Goal: Information Seeking & Learning: Learn about a topic

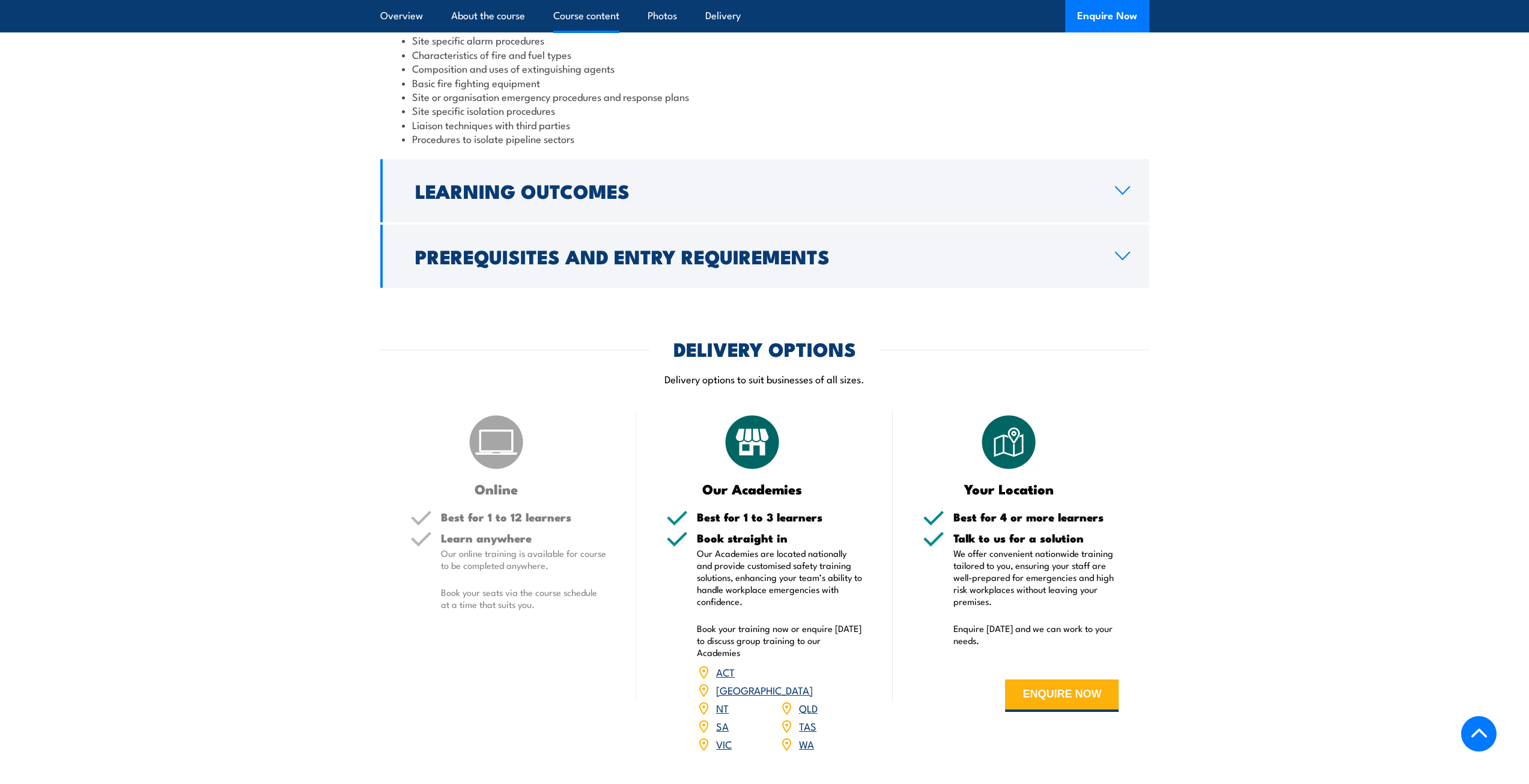
scroll to position [1321, 0]
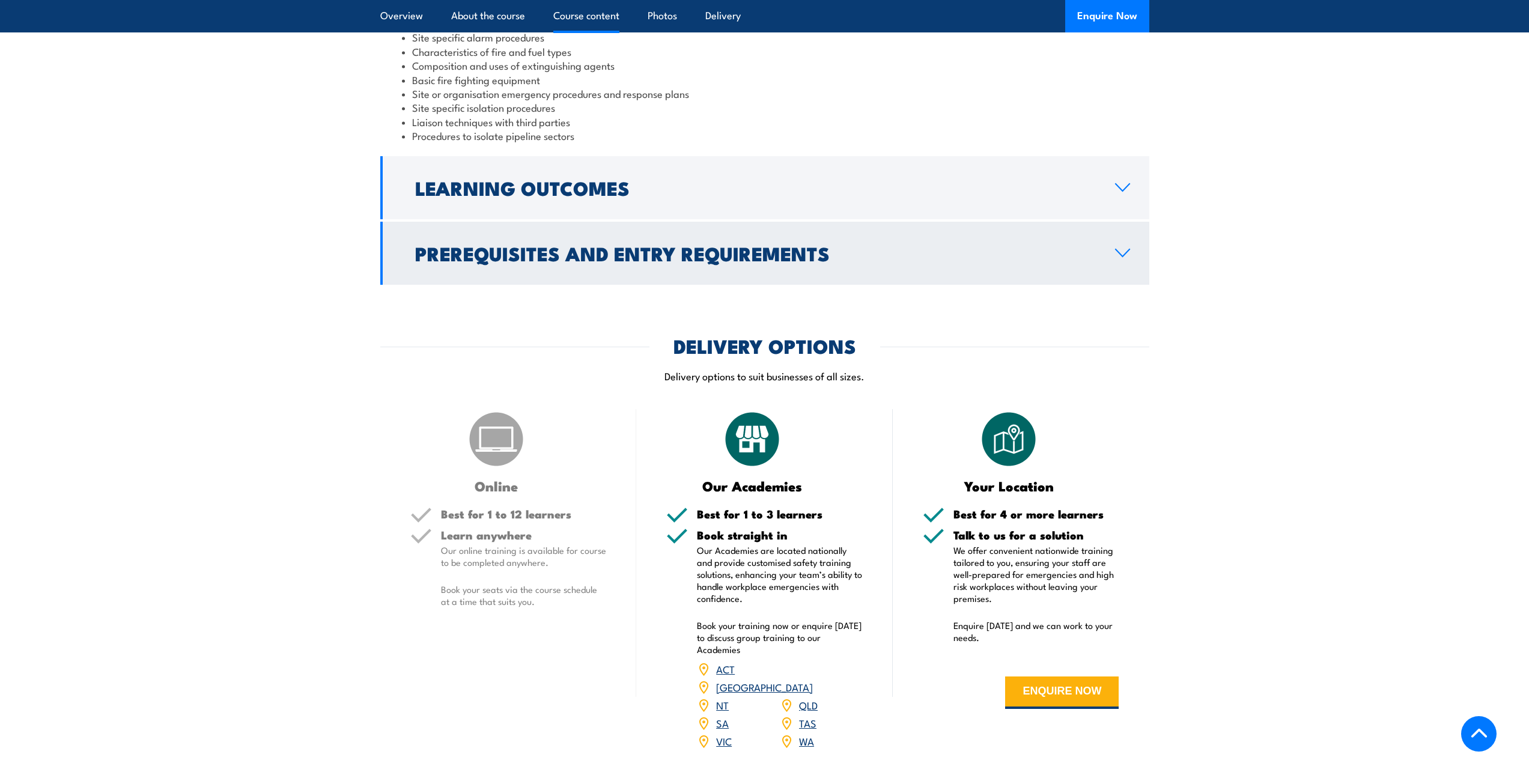
click at [956, 244] on h2 "Prerequisites and Entry Requirements" at bounding box center [755, 252] width 681 height 17
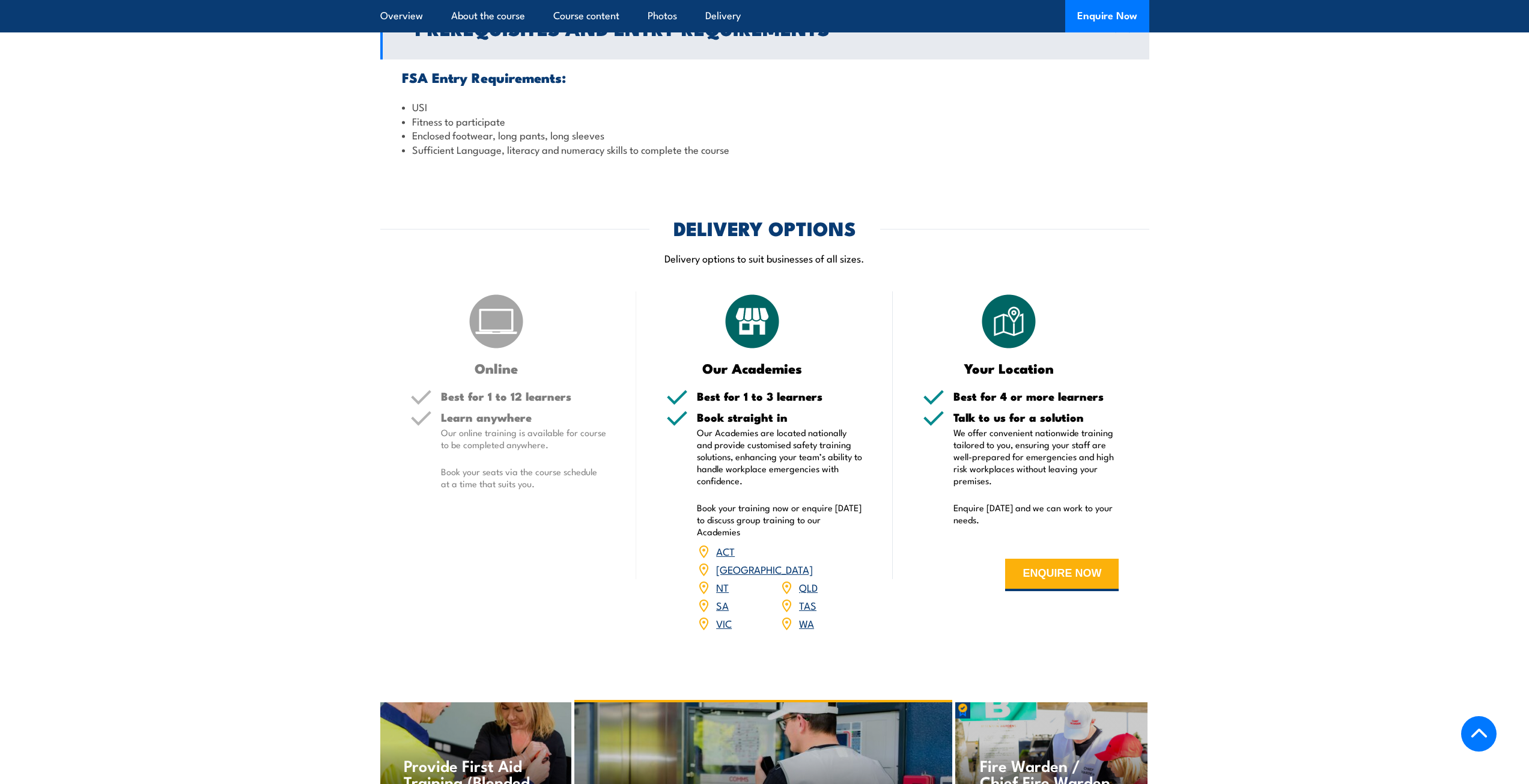
scroll to position [1442, 0]
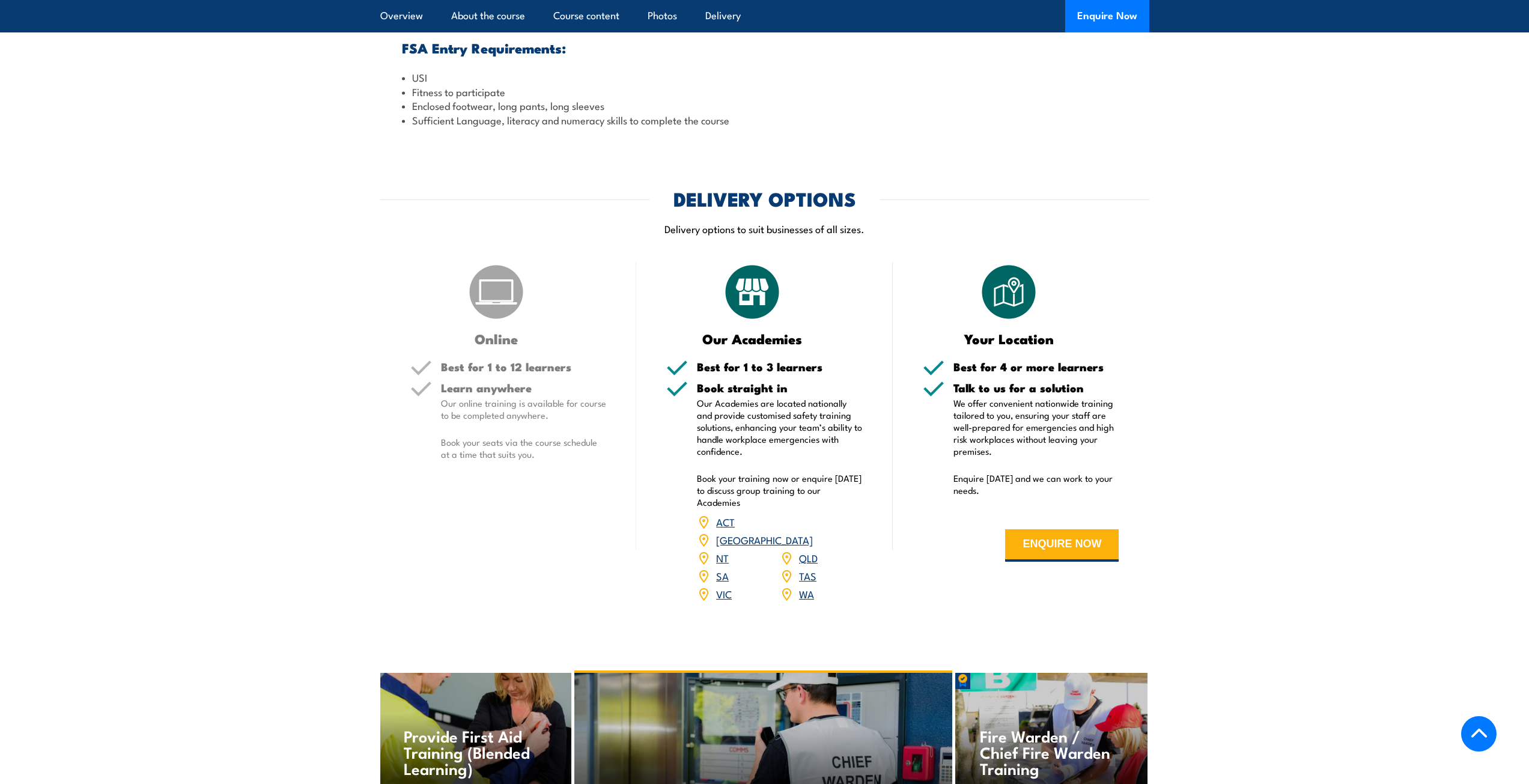
click at [495, 277] on img at bounding box center [496, 292] width 60 height 60
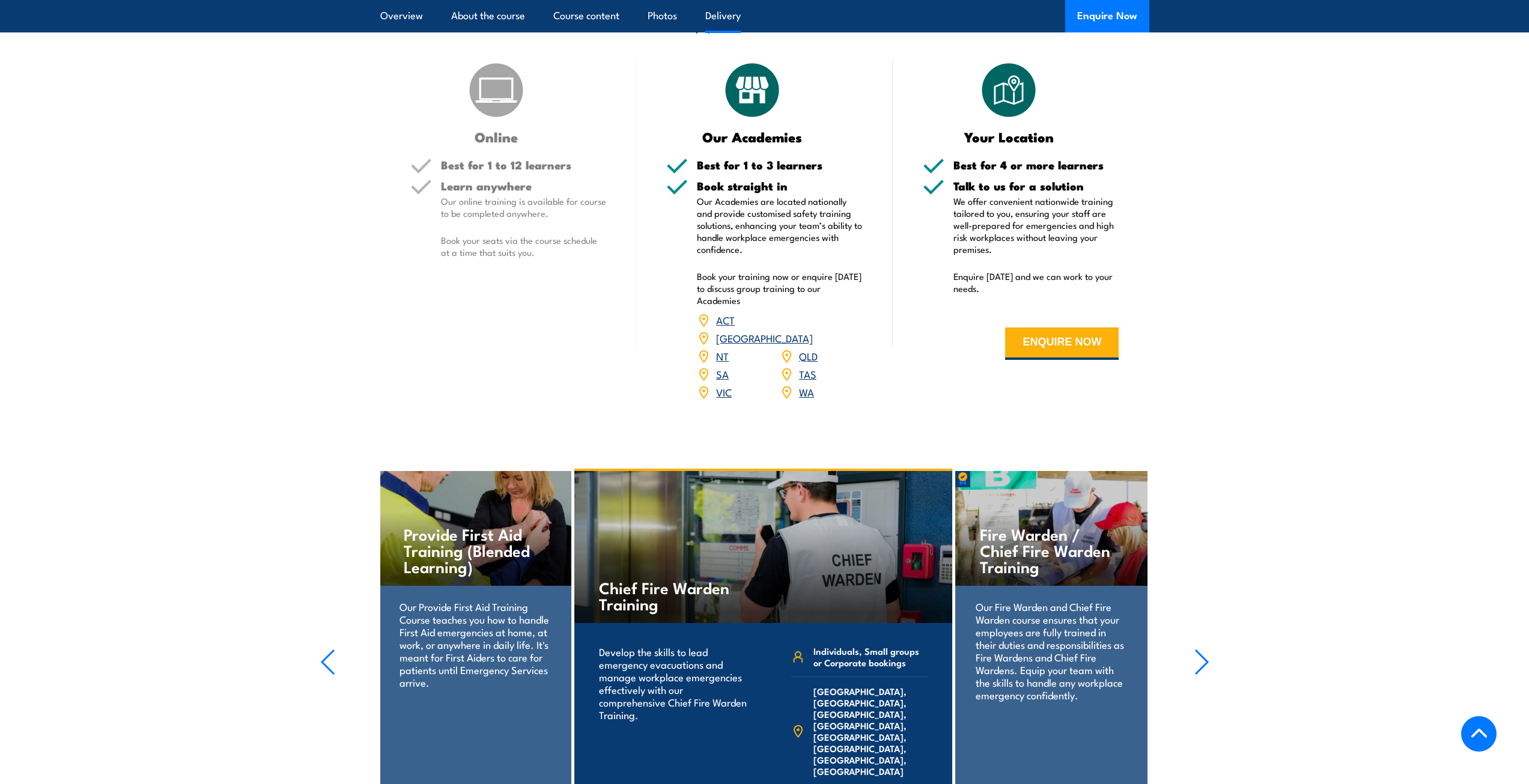
scroll to position [1622, 0]
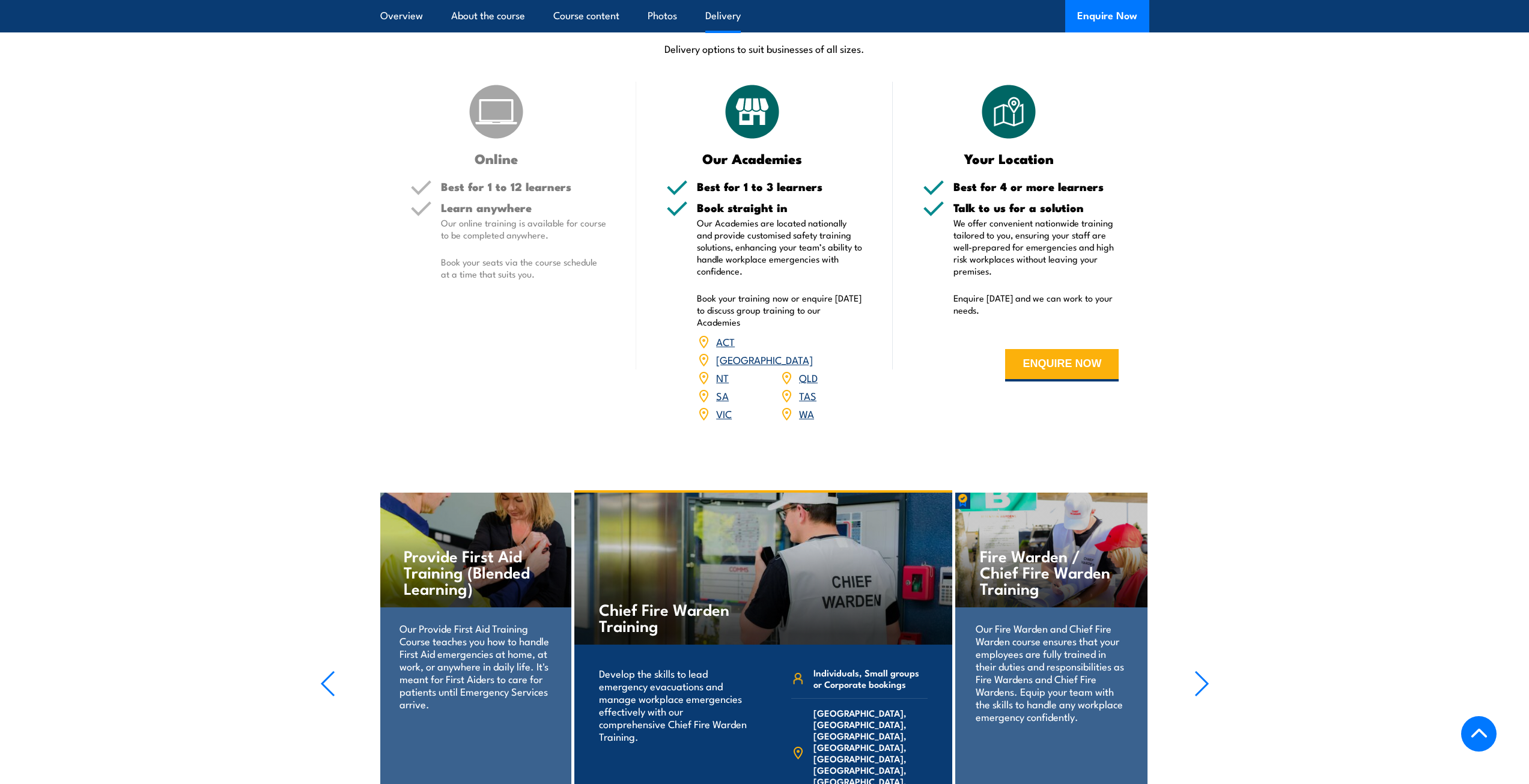
click at [801, 406] on link "WA" at bounding box center [806, 413] width 15 height 15
click at [807, 406] on link "WA" at bounding box center [806, 413] width 15 height 15
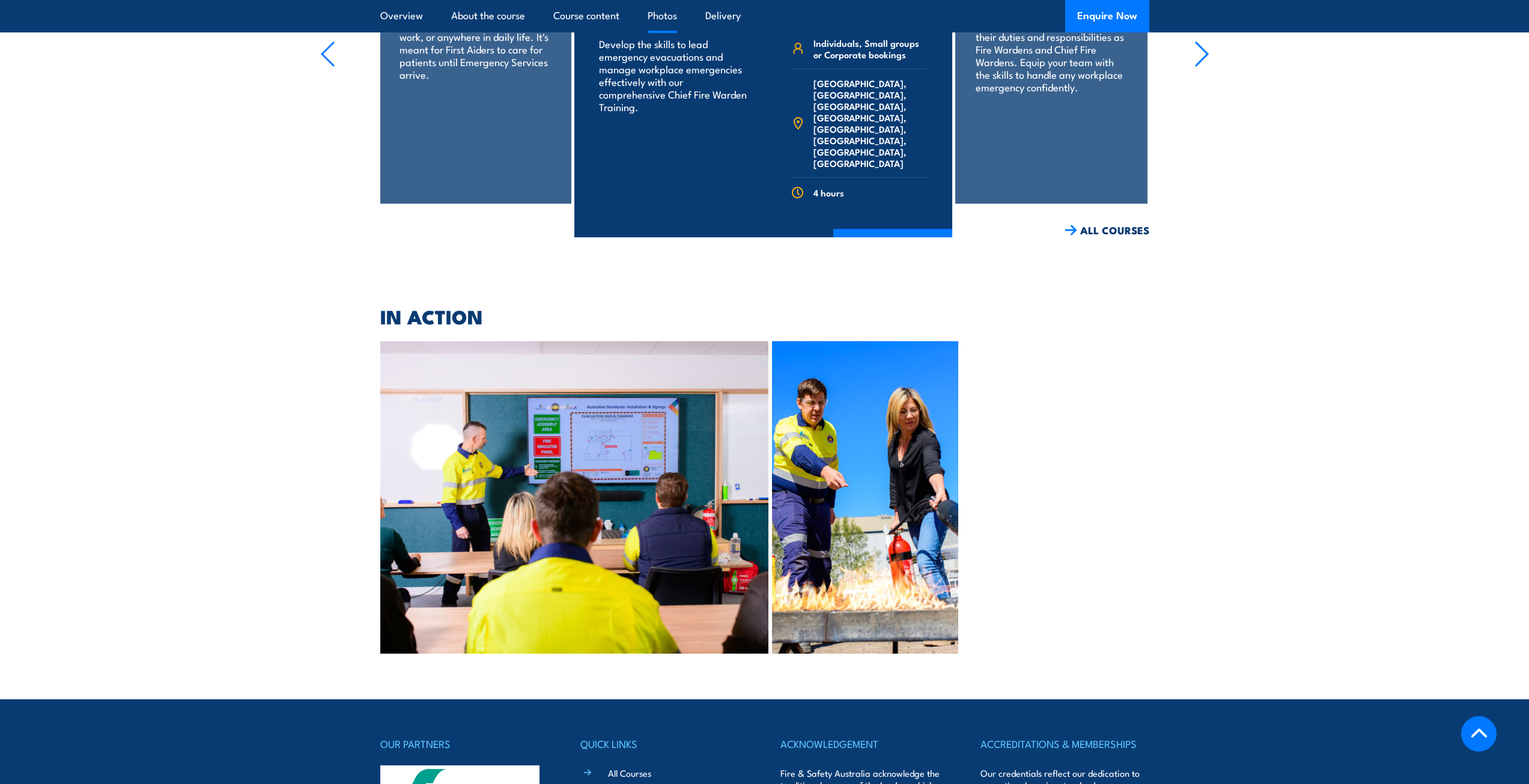
scroll to position [2568, 0]
